Goal: Check status: Check status

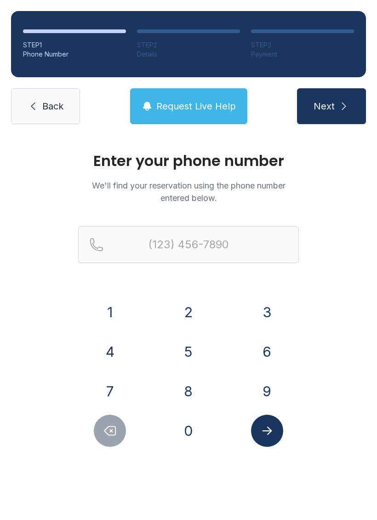
click at [110, 382] on button "7" at bounding box center [110, 391] width 32 height 32
click at [183, 389] on button "8" at bounding box center [189, 391] width 32 height 32
click at [273, 346] on button "6" at bounding box center [267, 352] width 32 height 32
click at [189, 384] on button "8" at bounding box center [189, 391] width 32 height 32
click at [193, 302] on button "2" at bounding box center [189, 312] width 32 height 32
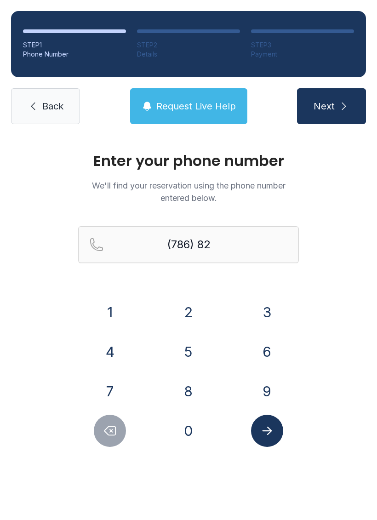
click at [263, 383] on button "9" at bounding box center [267, 391] width 32 height 32
click at [263, 382] on button "9" at bounding box center [267, 391] width 32 height 32
click at [112, 348] on button "4" at bounding box center [110, 352] width 32 height 32
click at [269, 390] on button "9" at bounding box center [267, 391] width 32 height 32
click at [271, 345] on button "6" at bounding box center [267, 352] width 32 height 32
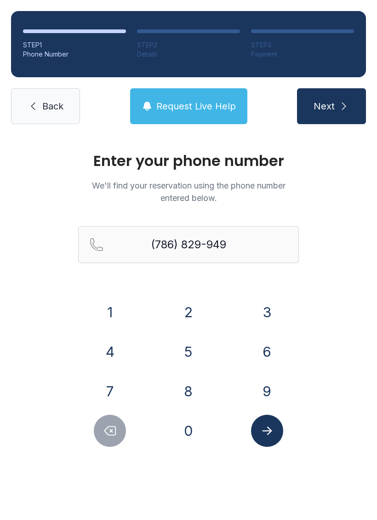
type input "[PHONE_NUMBER]"
click at [274, 435] on icon "Submit lookup form" at bounding box center [267, 431] width 14 height 14
